Goal: Information Seeking & Learning: Learn about a topic

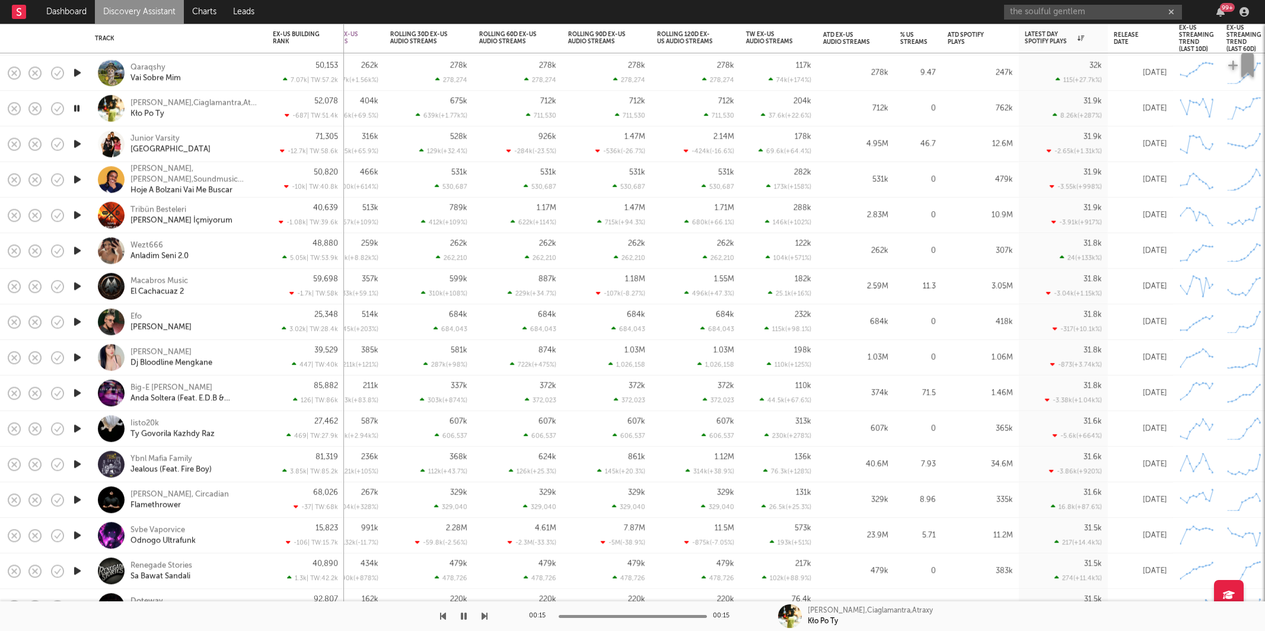
click at [75, 141] on icon "button" at bounding box center [77, 143] width 12 height 15
click at [483, 615] on icon "button" at bounding box center [485, 615] width 6 height 9
click at [232, 218] on div "Tribün Besteleri Artık Ben İçmiyorum" at bounding box center [194, 216] width 128 height 21
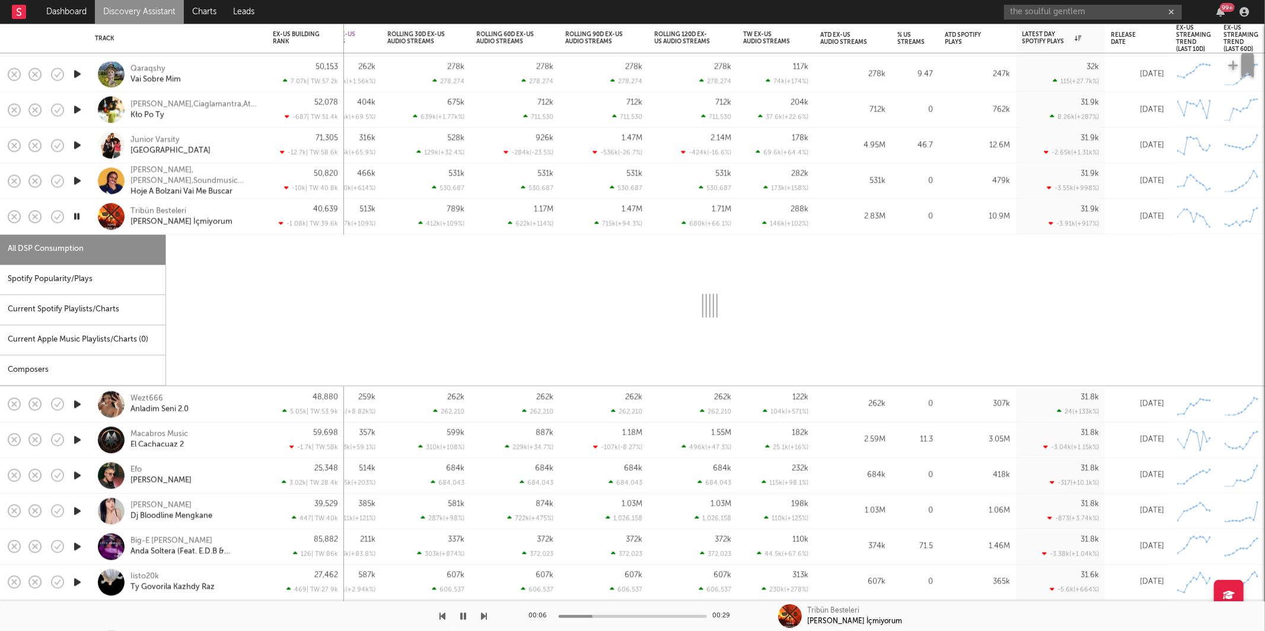
click at [58, 281] on div "Spotify Popularity/Plays" at bounding box center [82, 280] width 165 height 30
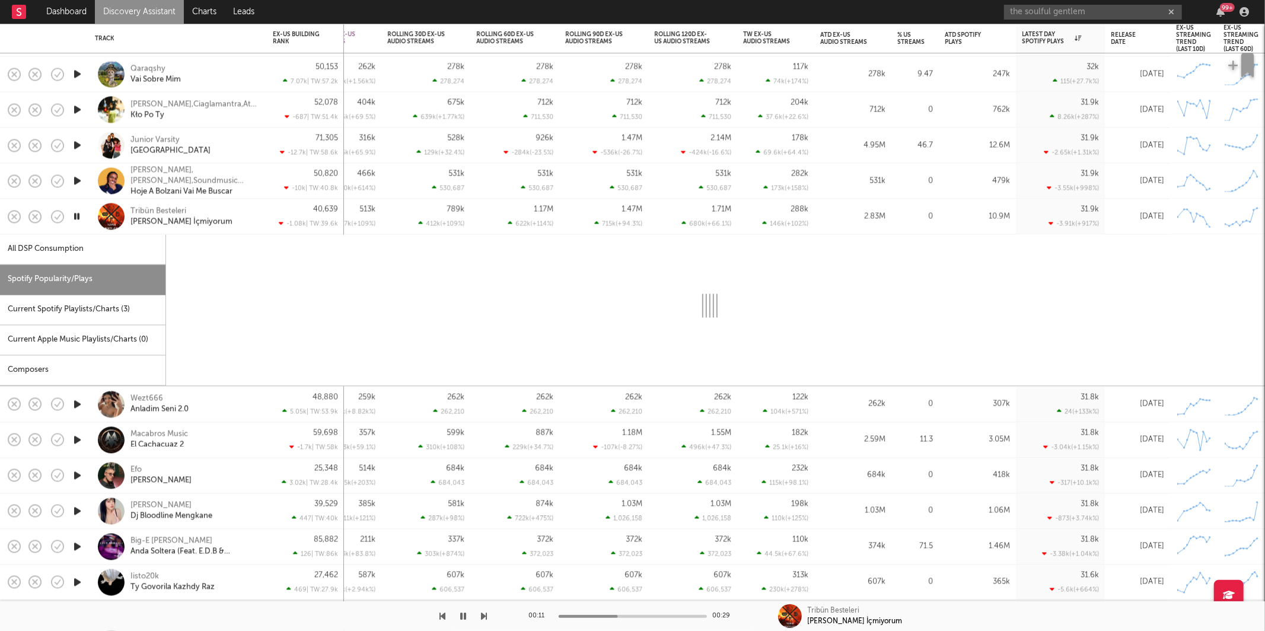
select select "1w"
select select "6m"
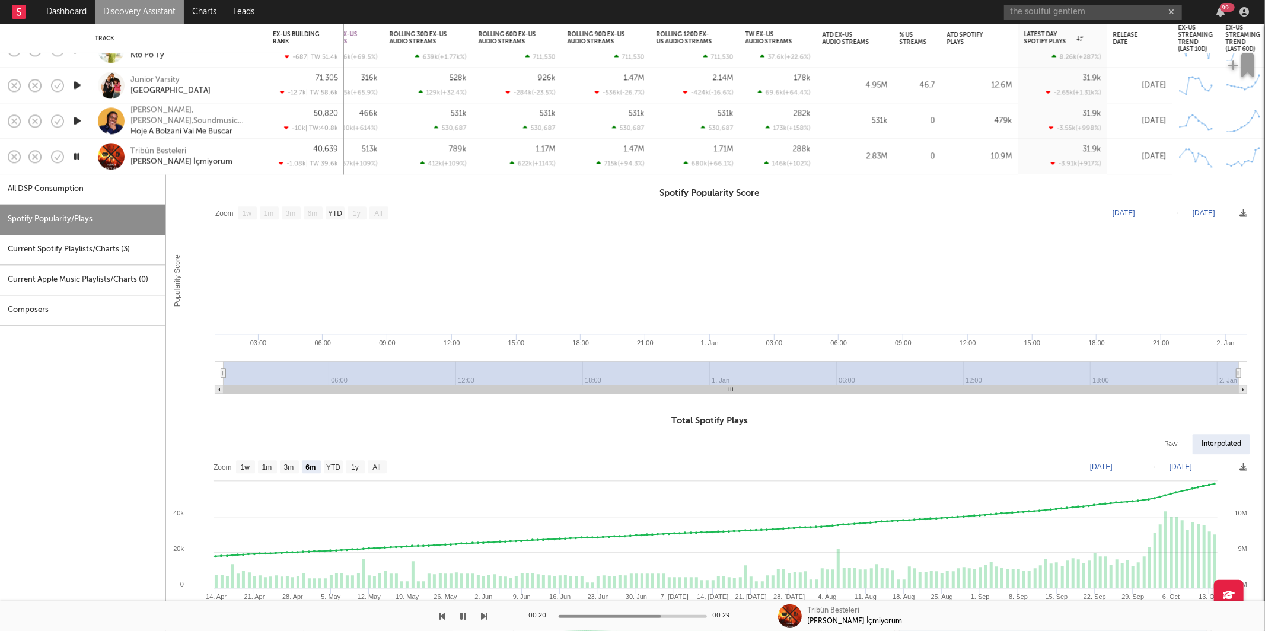
click at [238, 151] on div "Tribün Besteleri Artık Ben İçmiyorum" at bounding box center [194, 156] width 128 height 21
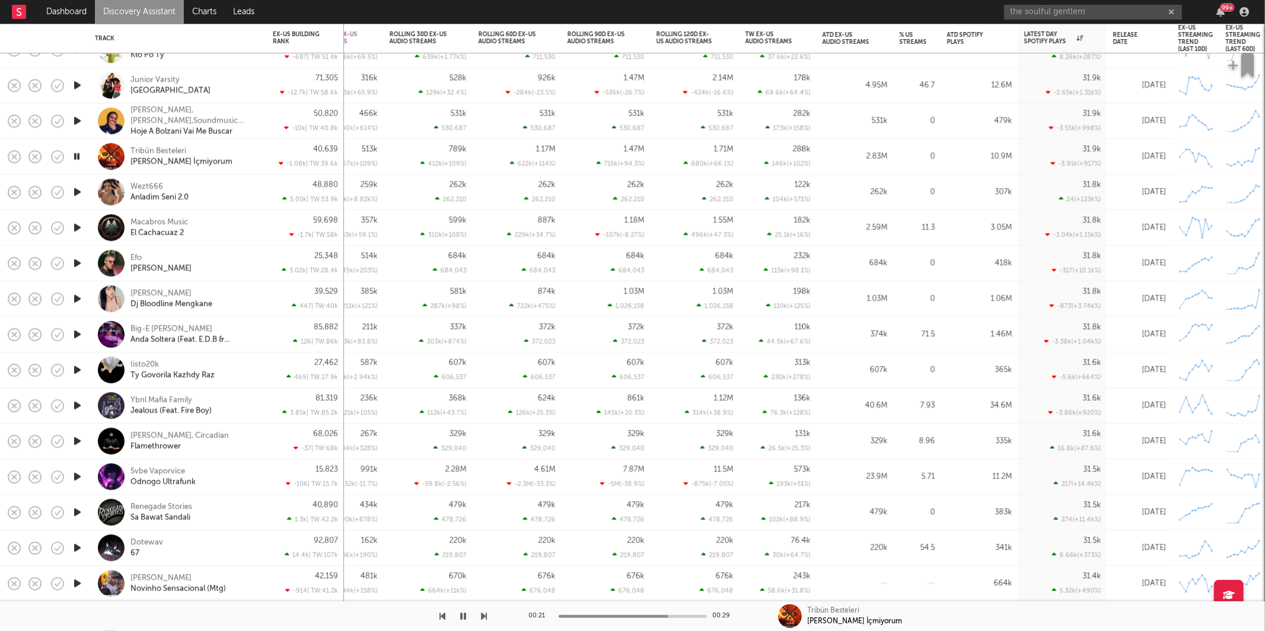
click at [78, 190] on icon "button" at bounding box center [77, 191] width 12 height 15
click at [77, 227] on icon "button" at bounding box center [77, 227] width 12 height 15
click at [77, 263] on icon "button" at bounding box center [77, 263] width 12 height 15
click at [203, 262] on div "Efo [PERSON_NAME]" at bounding box center [194, 263] width 128 height 21
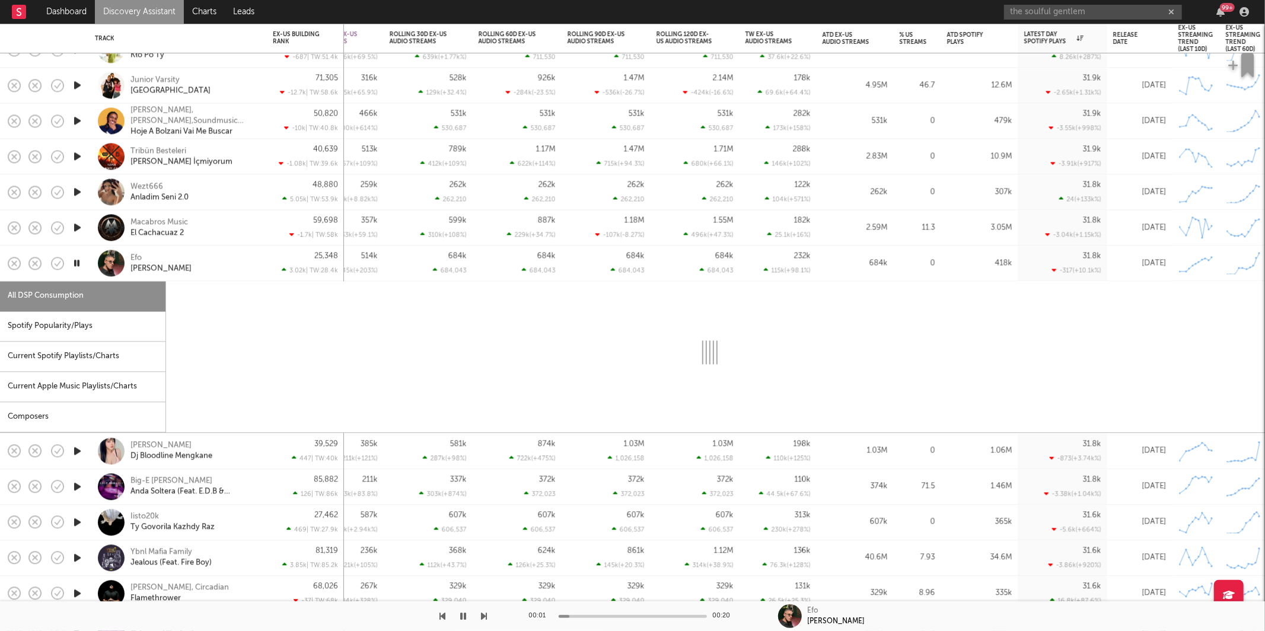
select select "1w"
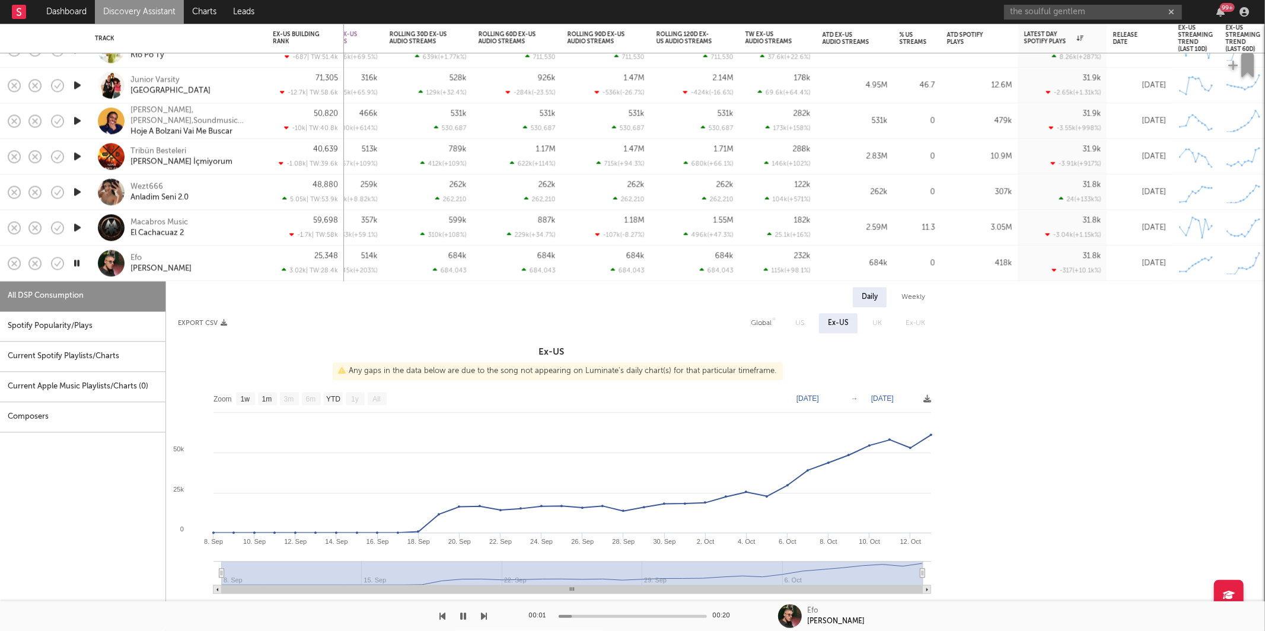
click at [97, 330] on div "Spotify Popularity/Plays" at bounding box center [82, 326] width 165 height 30
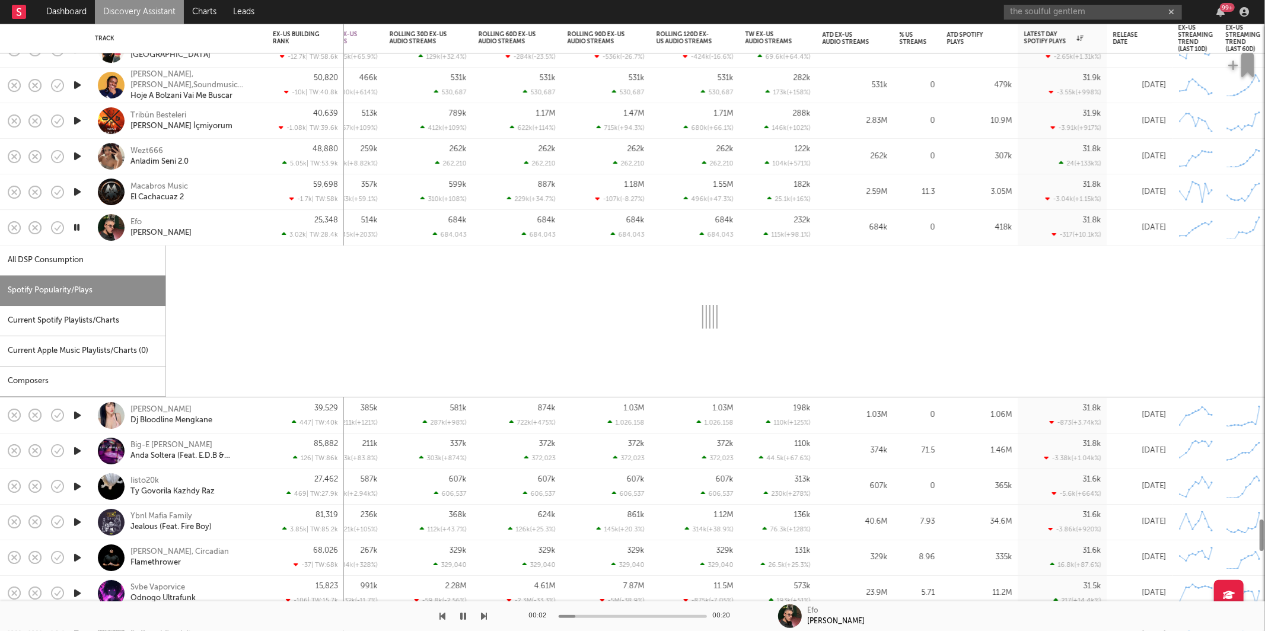
select select "1w"
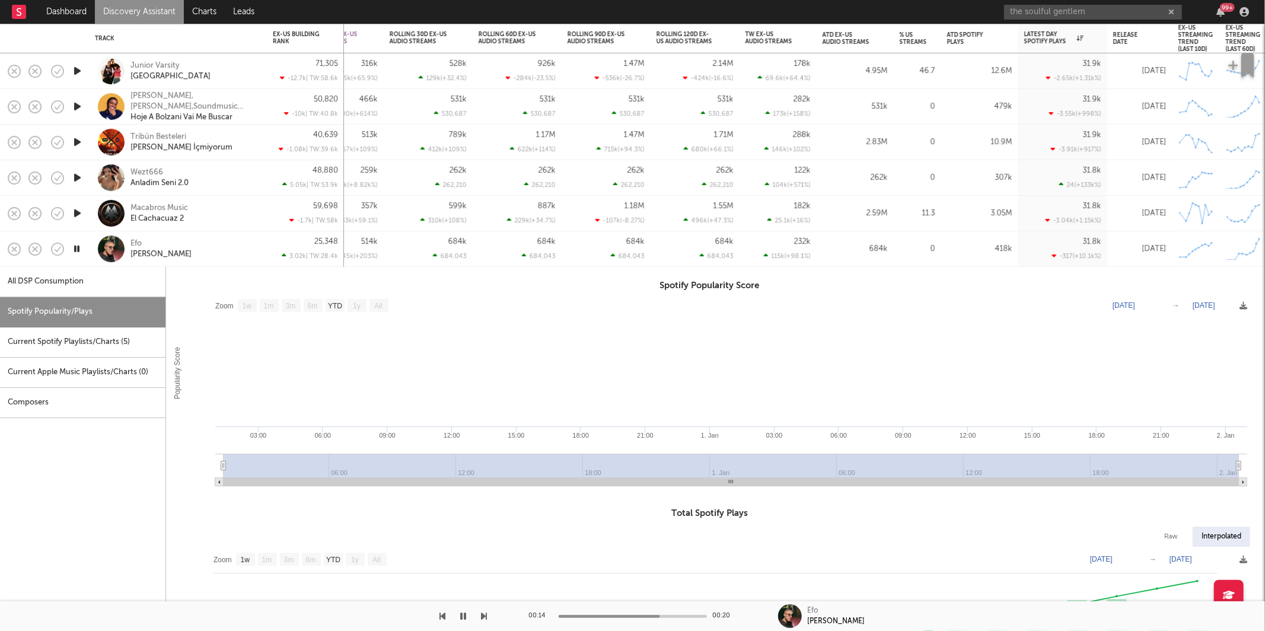
click at [76, 245] on icon "button" at bounding box center [76, 248] width 11 height 15
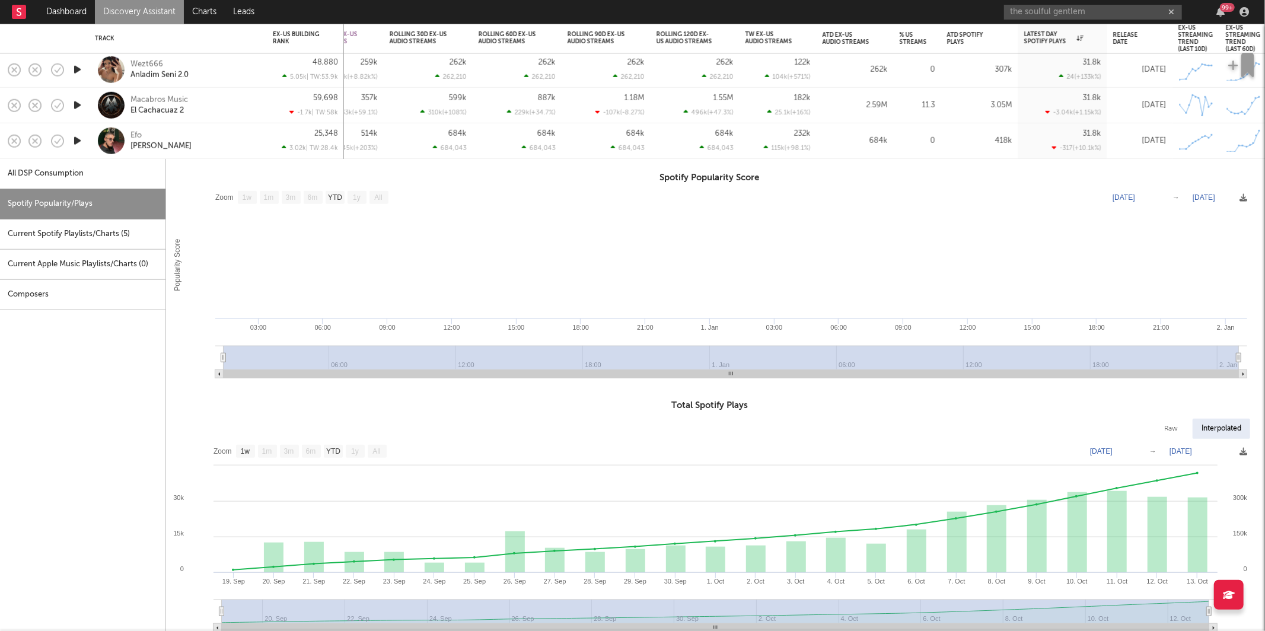
click at [211, 135] on div "Efo [PERSON_NAME]" at bounding box center [194, 140] width 128 height 21
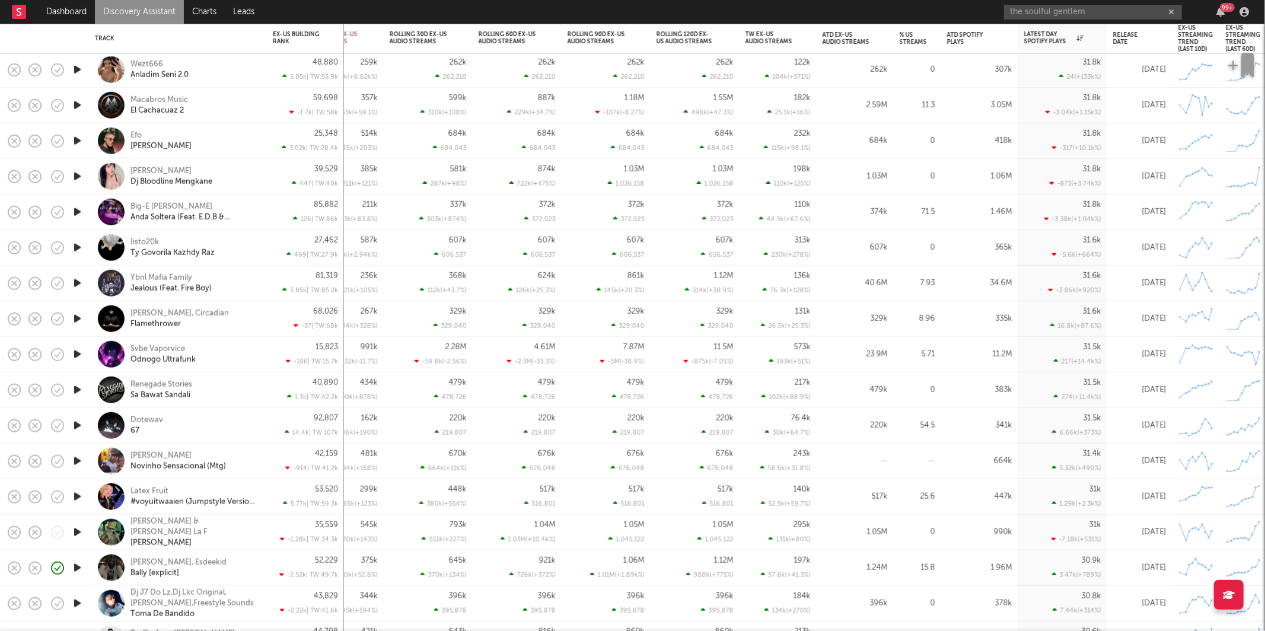
click at [75, 173] on icon "button" at bounding box center [77, 176] width 12 height 15
click at [482, 614] on icon "button" at bounding box center [485, 615] width 6 height 9
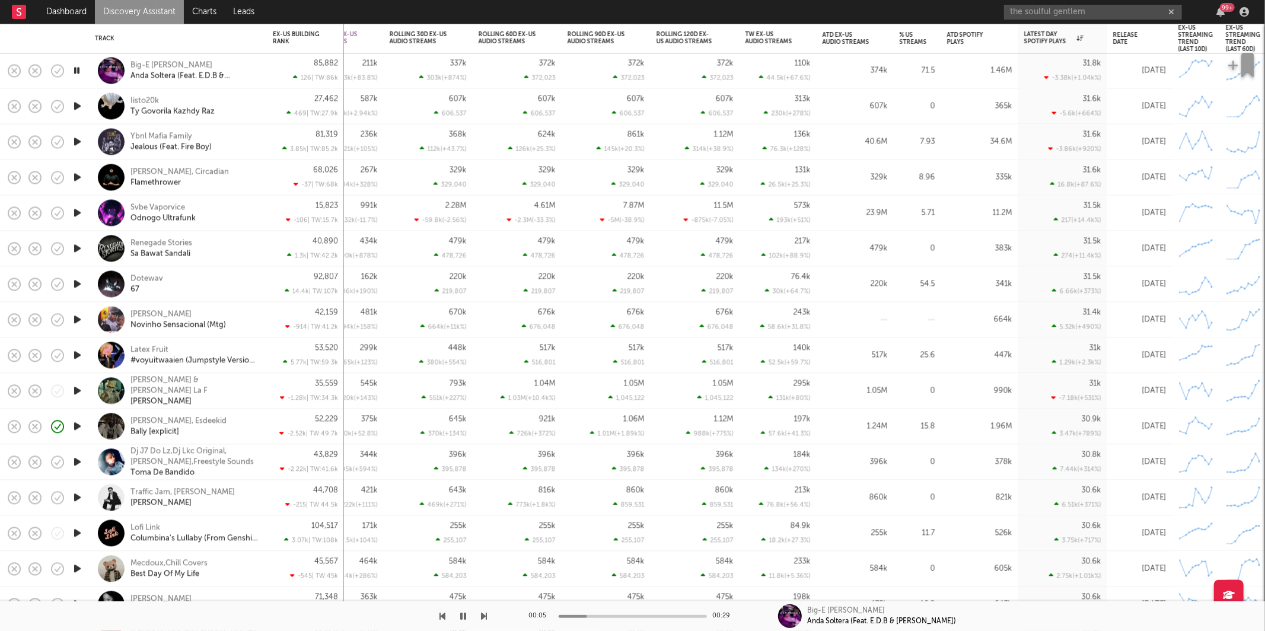
click at [485, 611] on icon "button" at bounding box center [485, 615] width 6 height 9
click at [483, 616] on icon "button" at bounding box center [485, 615] width 6 height 9
click at [76, 177] on icon "button" at bounding box center [76, 177] width 11 height 15
click at [465, 619] on icon "button" at bounding box center [463, 615] width 7 height 9
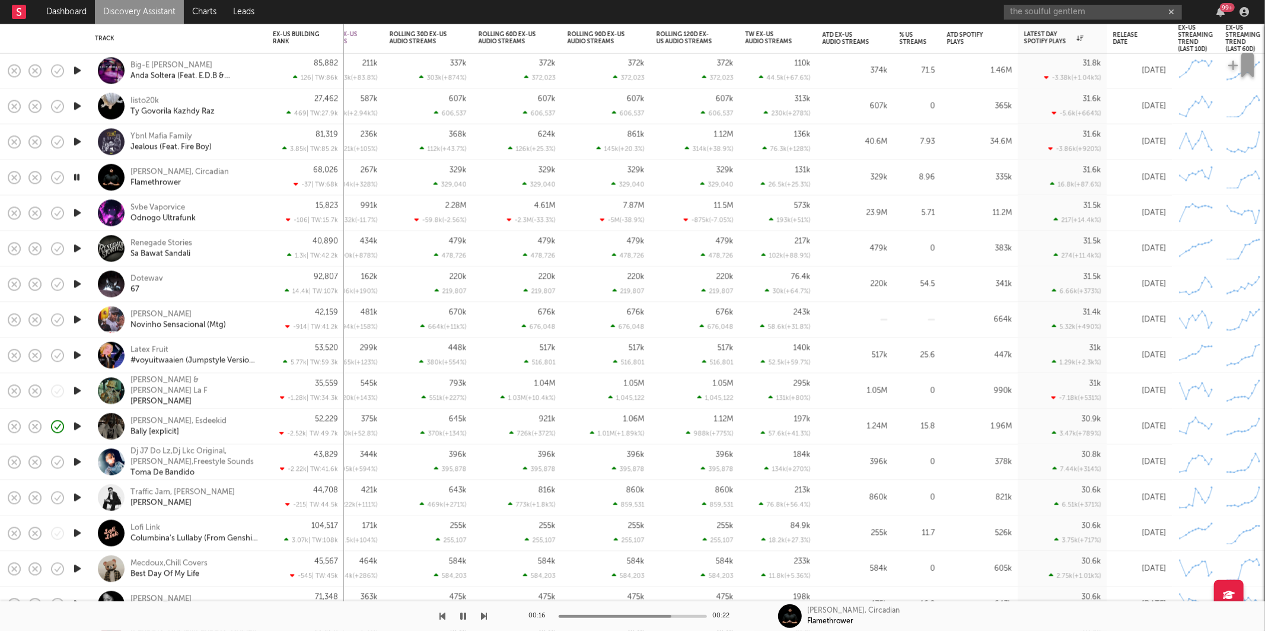
click at [482, 617] on icon "button" at bounding box center [485, 615] width 6 height 9
click at [443, 621] on button "button" at bounding box center [443, 616] width 6 height 30
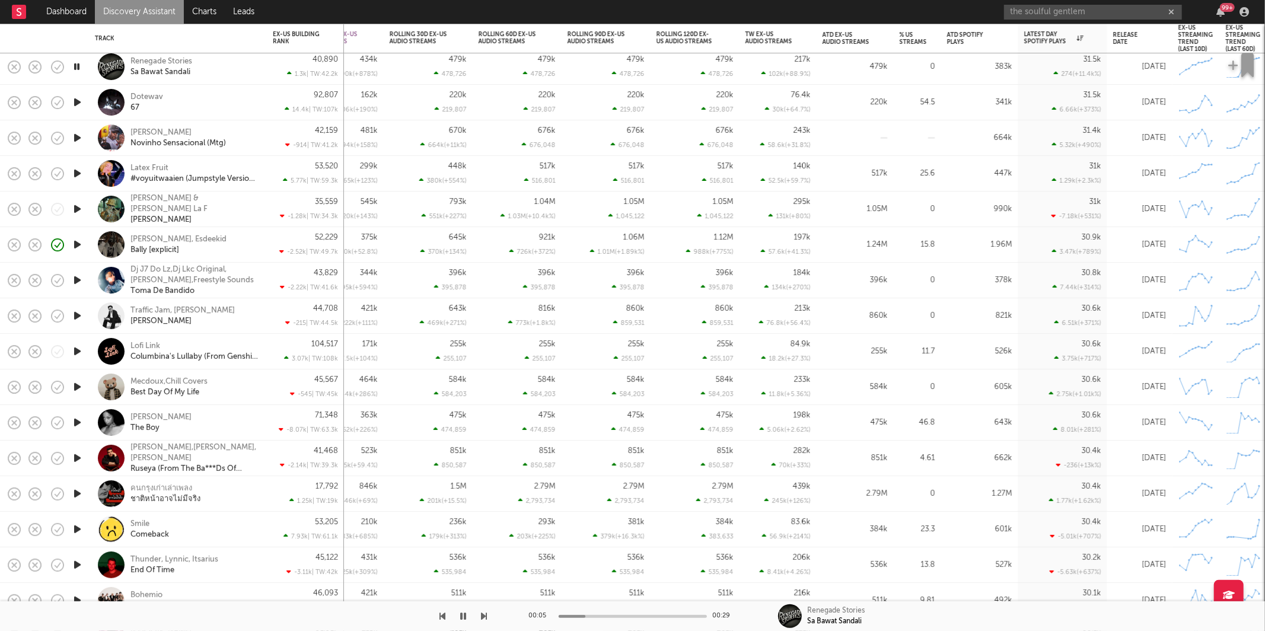
click at [484, 615] on icon "button" at bounding box center [485, 615] width 6 height 9
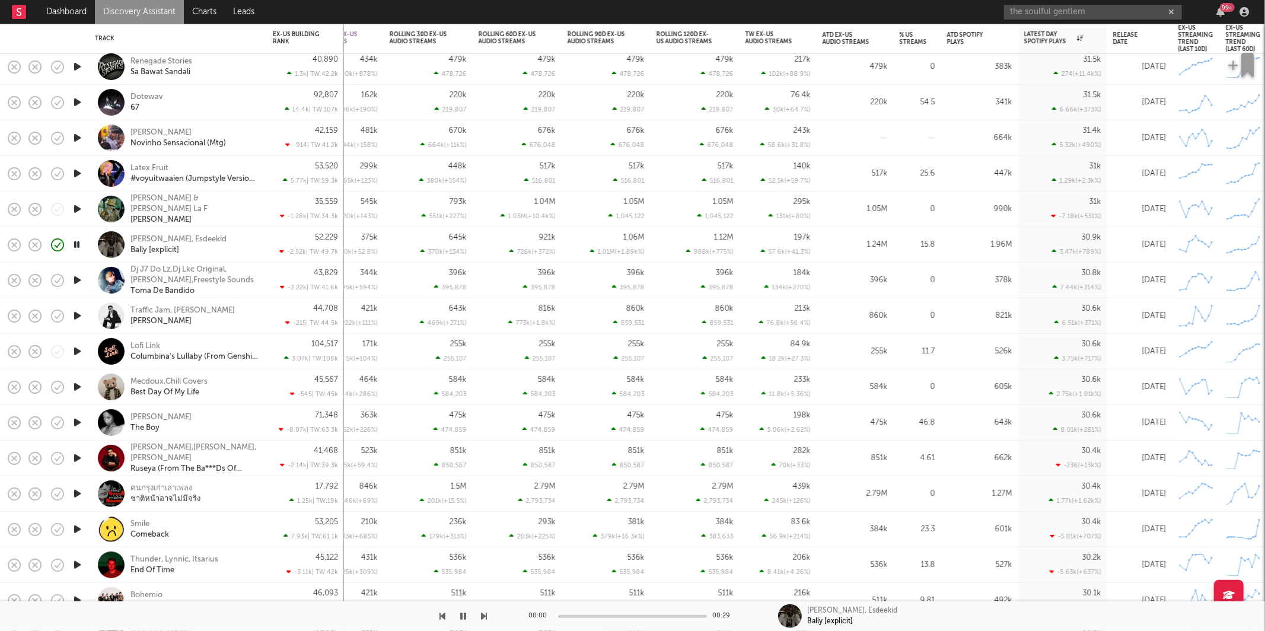
click at [484, 615] on icon "button" at bounding box center [485, 615] width 6 height 9
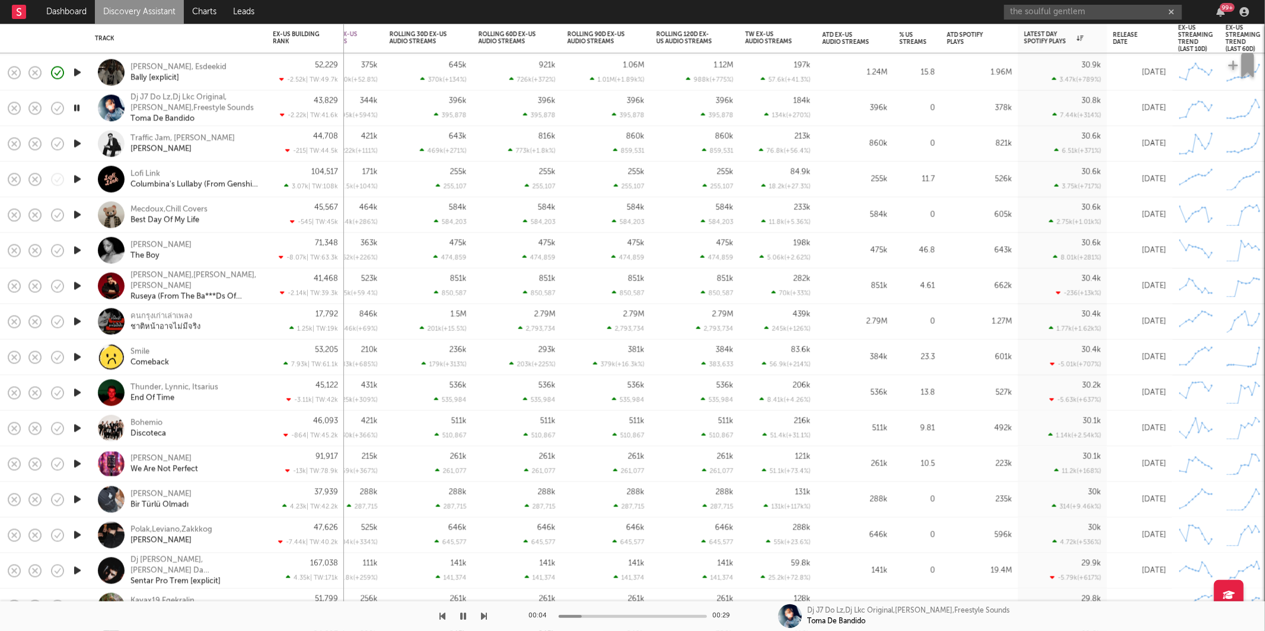
click at [484, 613] on icon "button" at bounding box center [485, 615] width 6 height 9
click at [1121, 9] on input "the soulful gentlem" at bounding box center [1093, 12] width 178 height 15
click at [483, 618] on icon "button" at bounding box center [485, 615] width 6 height 9
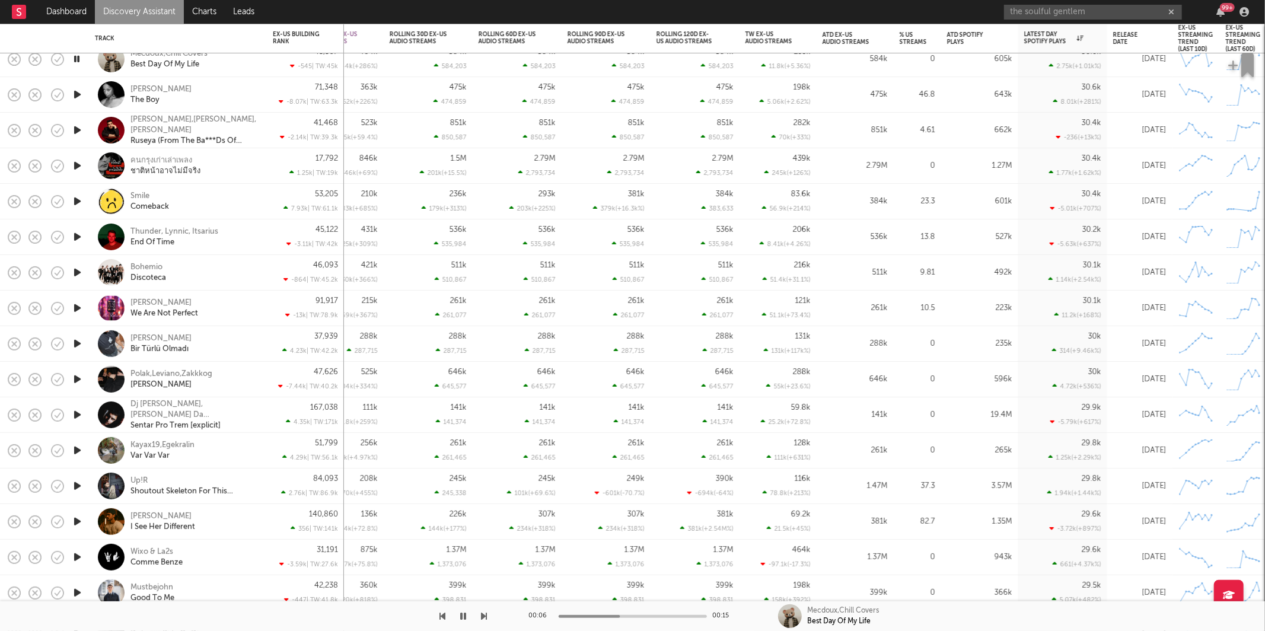
click at [483, 616] on icon "button" at bounding box center [485, 615] width 6 height 9
click at [464, 615] on icon "button" at bounding box center [464, 615] width 6 height 9
click at [462, 610] on button "button" at bounding box center [464, 616] width 12 height 30
click at [486, 614] on icon "button" at bounding box center [485, 615] width 6 height 9
click at [485, 614] on icon "button" at bounding box center [485, 615] width 6 height 9
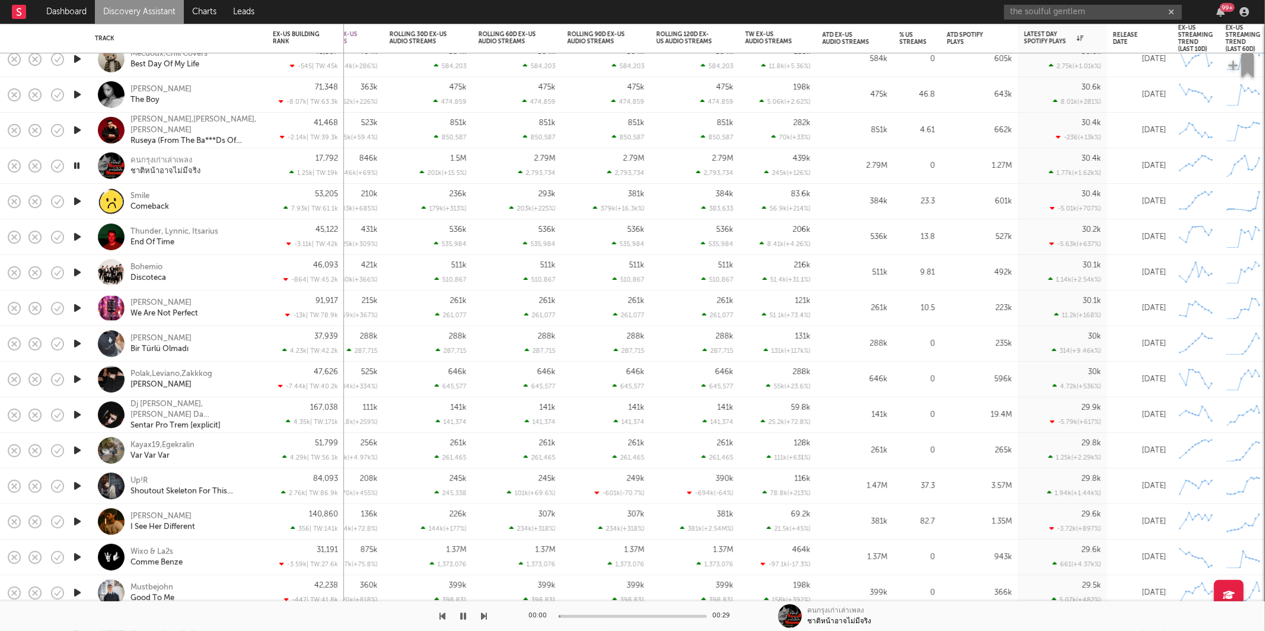
click at [485, 614] on icon "button" at bounding box center [485, 615] width 6 height 9
click at [237, 198] on div "Smile Comeback" at bounding box center [194, 201] width 128 height 21
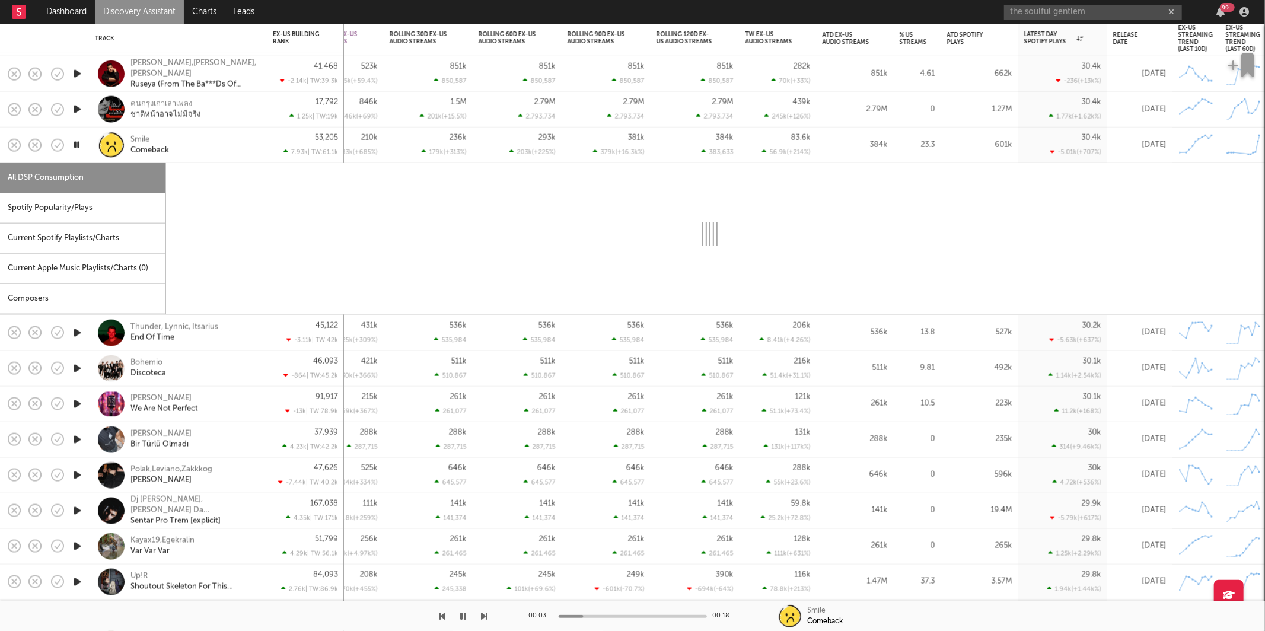
select select "1w"
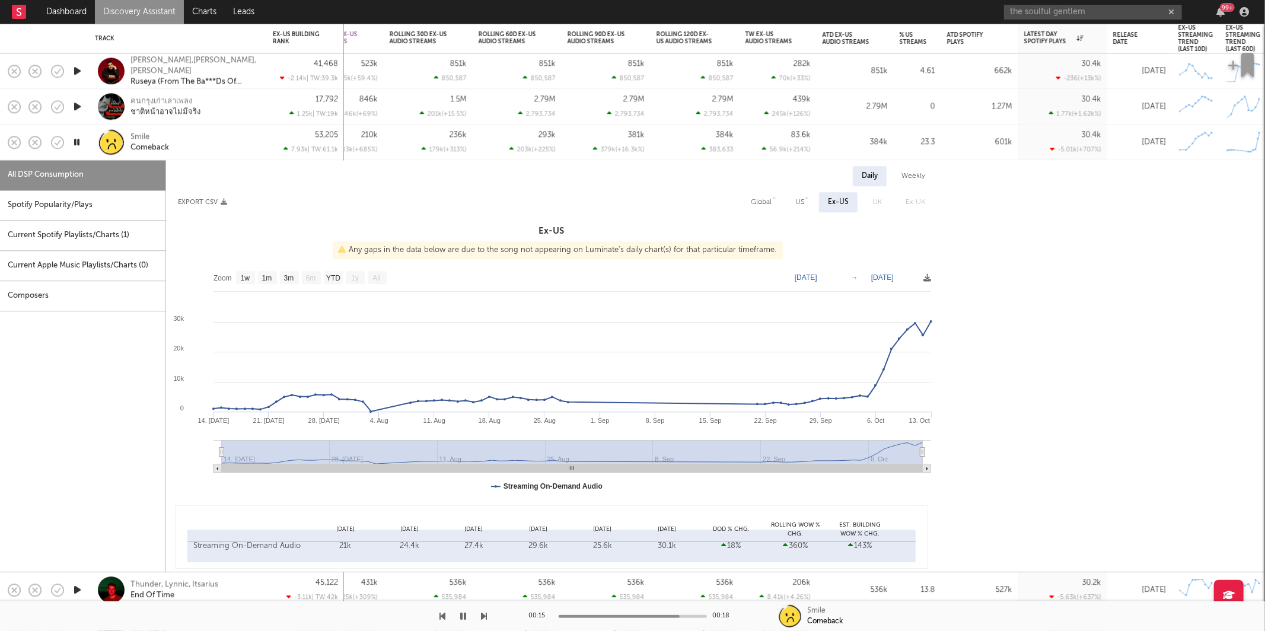
click at [77, 141] on icon "button" at bounding box center [76, 142] width 11 height 15
click at [80, 213] on div "Spotify Popularity/Plays" at bounding box center [82, 205] width 165 height 30
select select "1w"
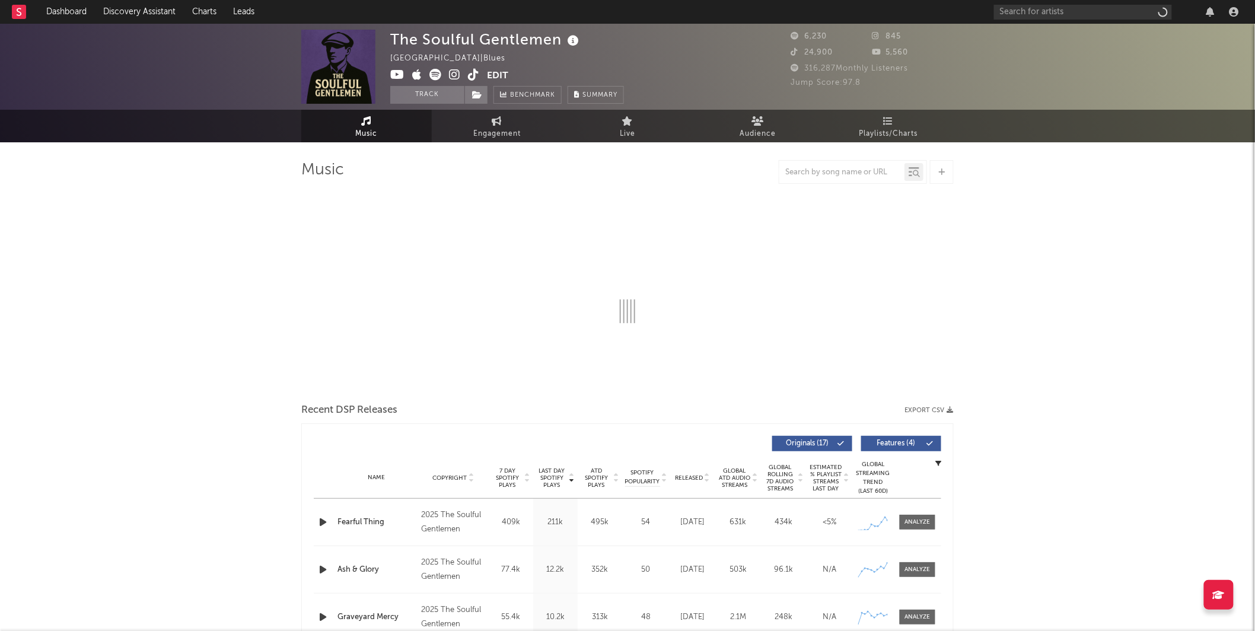
select select "1w"
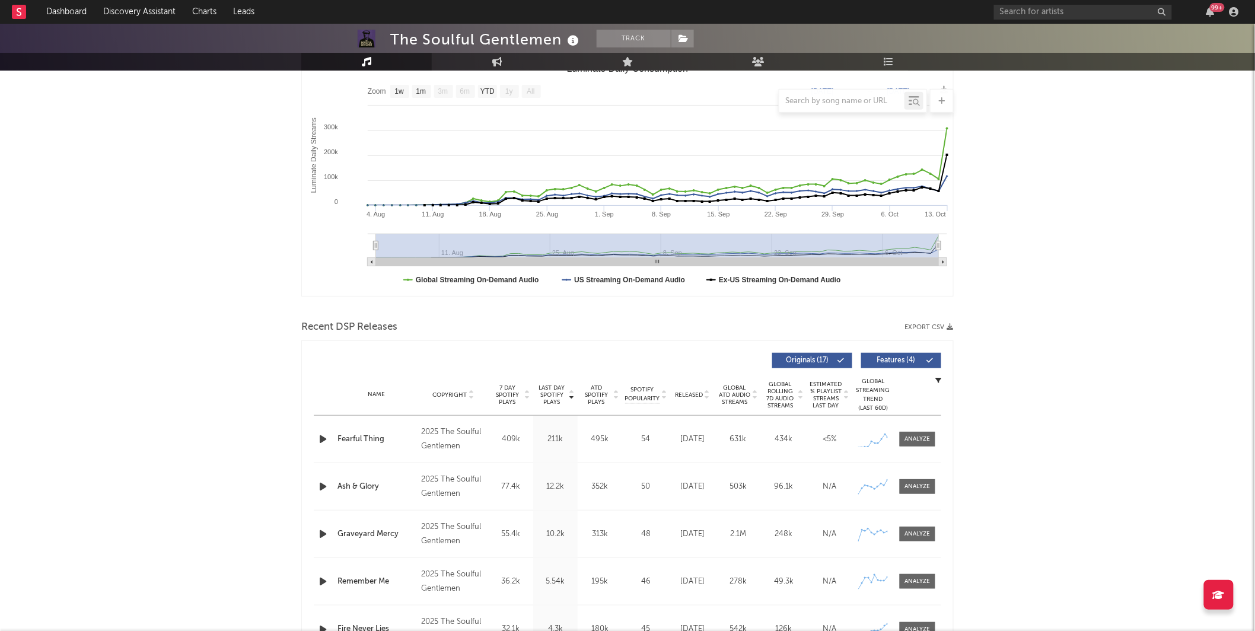
scroll to position [176, 0]
